Goal: Navigation & Orientation: Find specific page/section

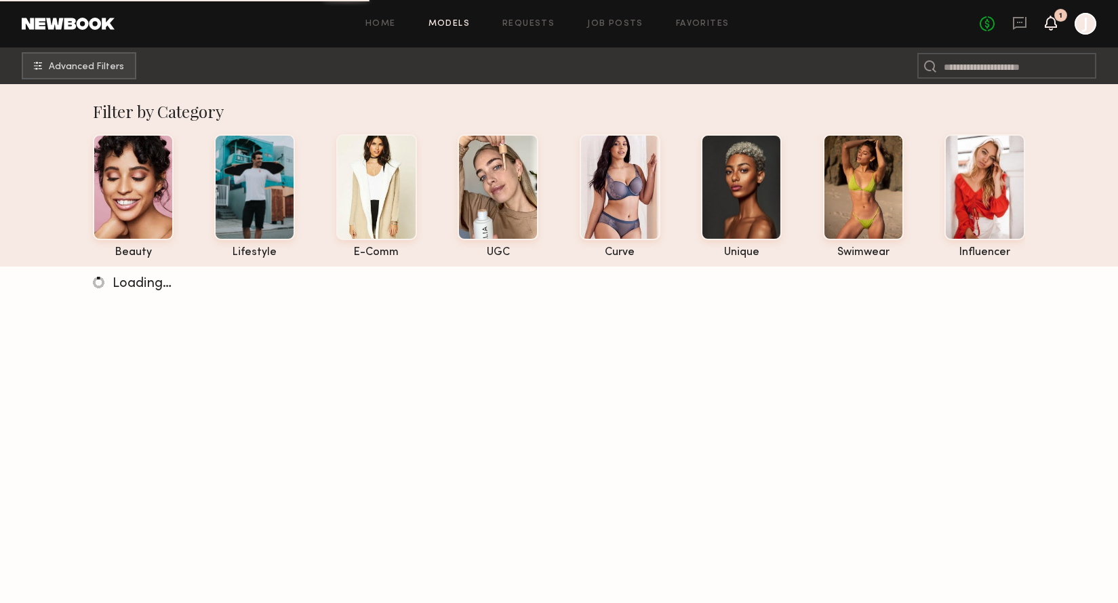
click at [1051, 24] on icon at bounding box center [1050, 22] width 11 height 9
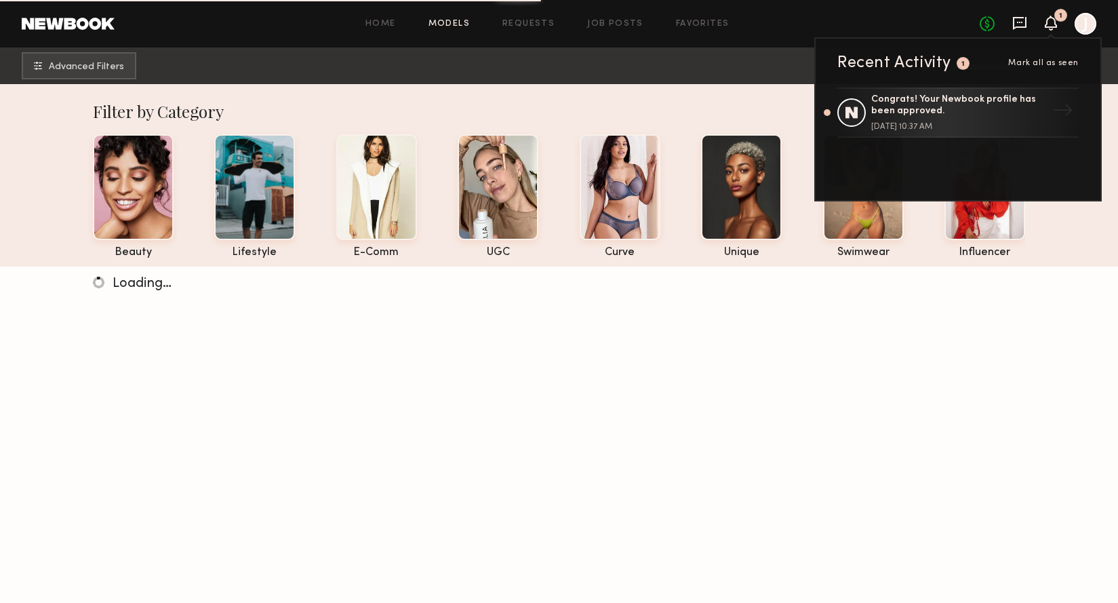
click at [1020, 26] on icon at bounding box center [1020, 23] width 14 height 13
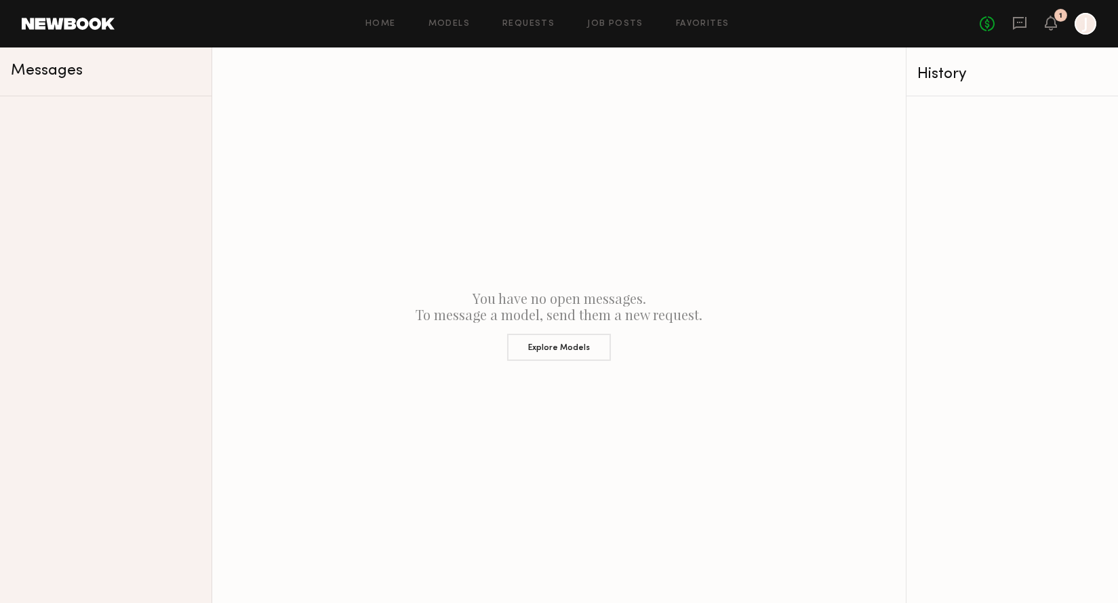
click at [1044, 25] on div "No fees up to $5,000 1 J" at bounding box center [1038, 24] width 117 height 22
click at [1057, 28] on div "No fees up to $5,000 1 J" at bounding box center [1038, 24] width 117 height 22
click at [712, 15] on div "Home Models Requests Job Posts Favorites Sign Out No fees up to $5,000 1 J" at bounding box center [606, 24] width 982 height 22
click at [704, 20] on link "Favorites" at bounding box center [703, 24] width 54 height 9
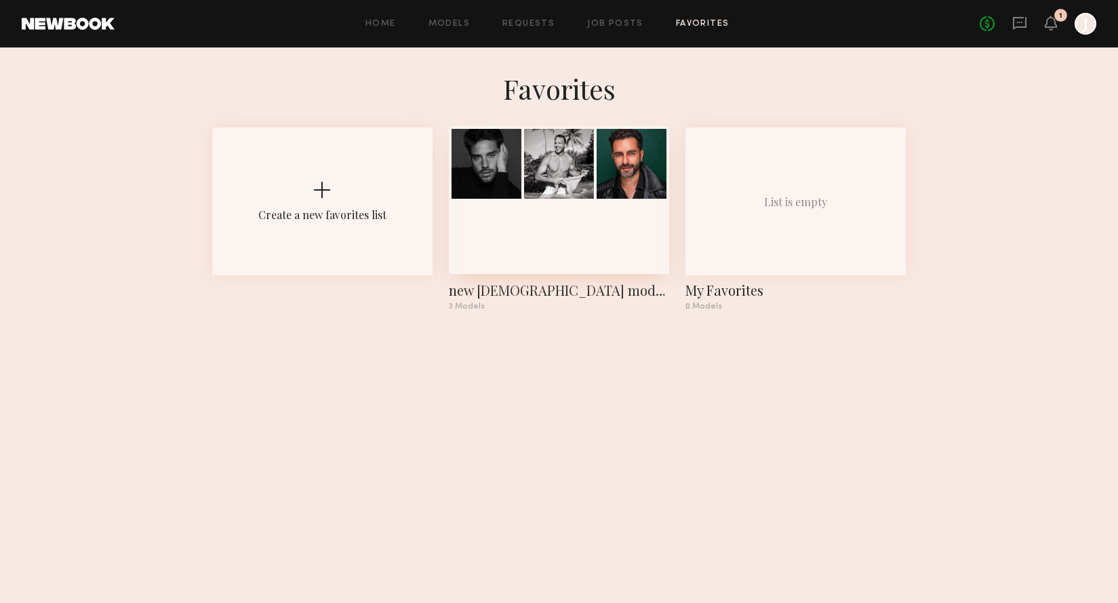
click at [547, 204] on div at bounding box center [559, 200] width 220 height 148
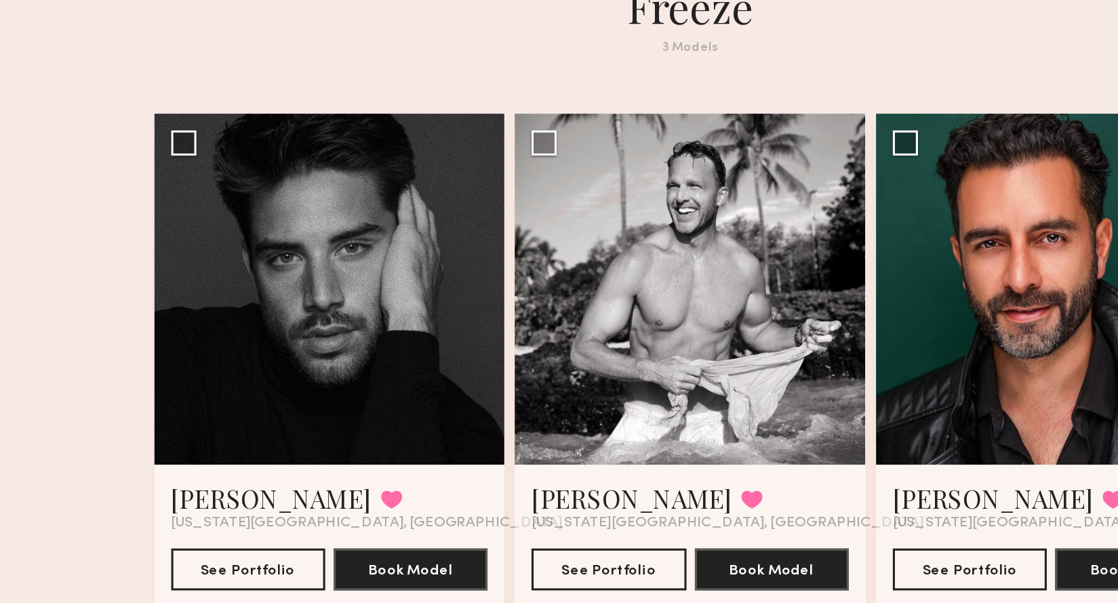
click at [759, 140] on section "Favorites new [DEMOGRAPHIC_DATA] models freeze 3 Models Share Copy Shareable Li…" at bounding box center [559, 304] width 694 height 464
